Goal: Information Seeking & Learning: Find specific fact

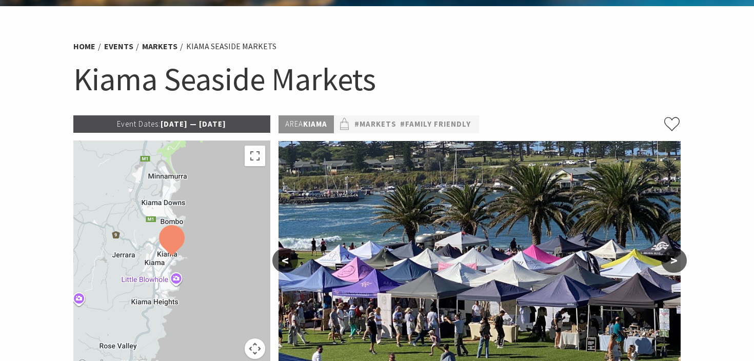
scroll to position [50, 0]
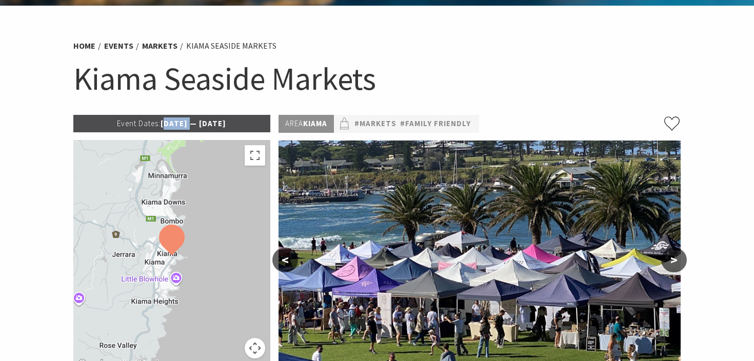
drag, startPoint x: 151, startPoint y: 125, endPoint x: 174, endPoint y: 124, distance: 23.1
click at [174, 124] on p "Event Dates: [DATE] — [DATE]" at bounding box center [171, 123] width 197 height 17
click at [173, 124] on p "Event Dates: [DATE] — [DATE]" at bounding box center [171, 123] width 197 height 17
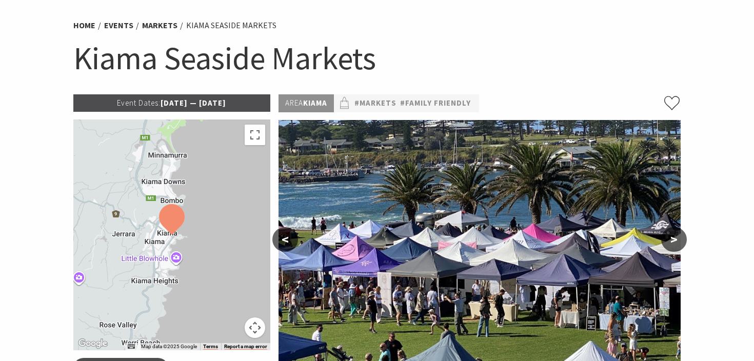
click at [172, 226] on img at bounding box center [172, 219] width 26 height 31
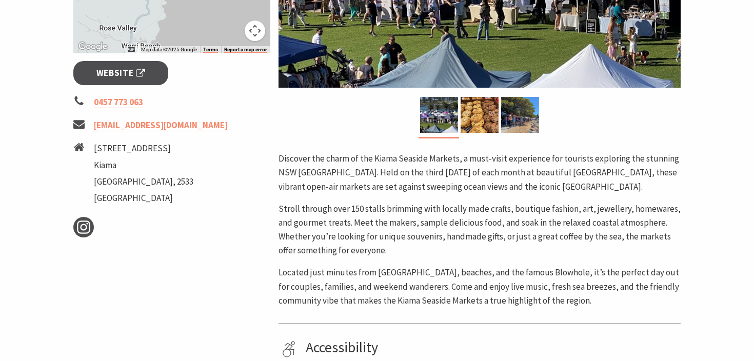
scroll to position [390, 0]
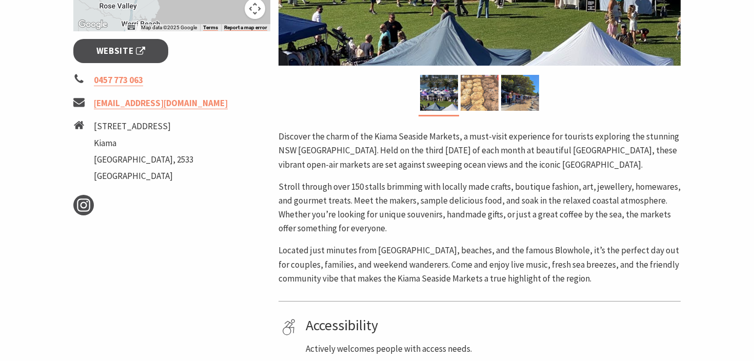
click at [471, 76] on img at bounding box center [480, 93] width 38 height 36
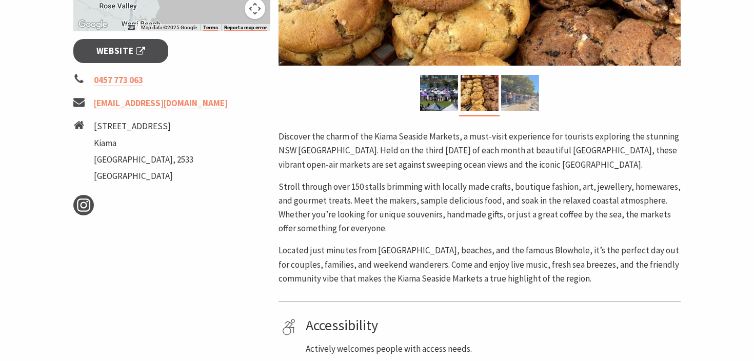
click at [505, 93] on img at bounding box center [520, 93] width 38 height 36
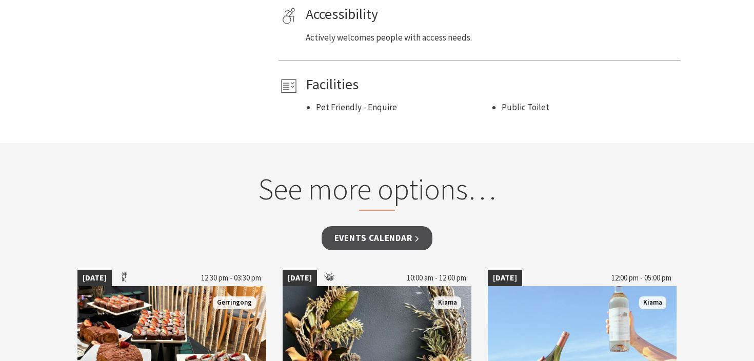
scroll to position [802, 0]
